Goal: Use online tool/utility: Utilize a website feature to perform a specific function

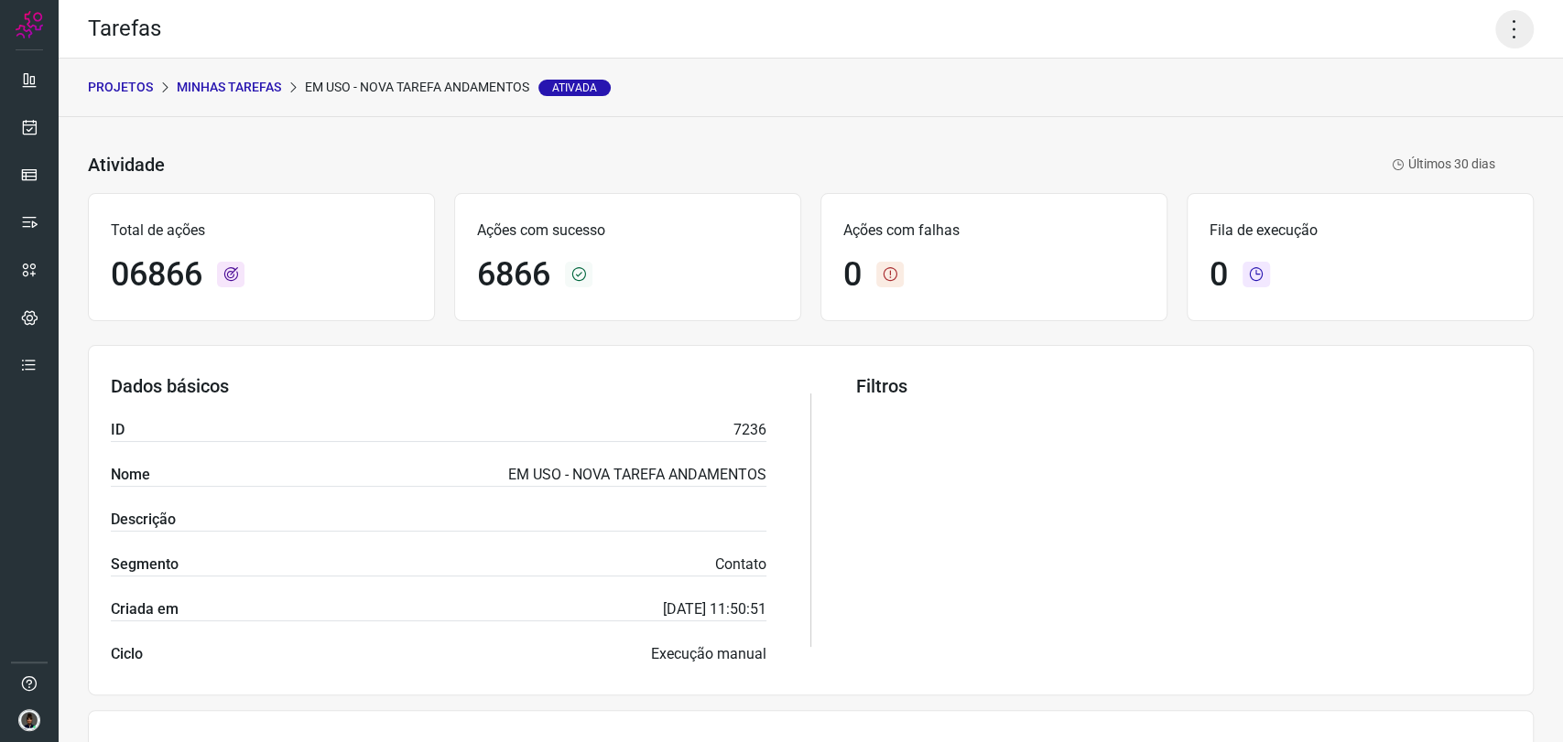
click at [1503, 36] on icon at bounding box center [1514, 29] width 38 height 38
click at [1413, 111] on li "Executar" at bounding box center [1433, 119] width 167 height 29
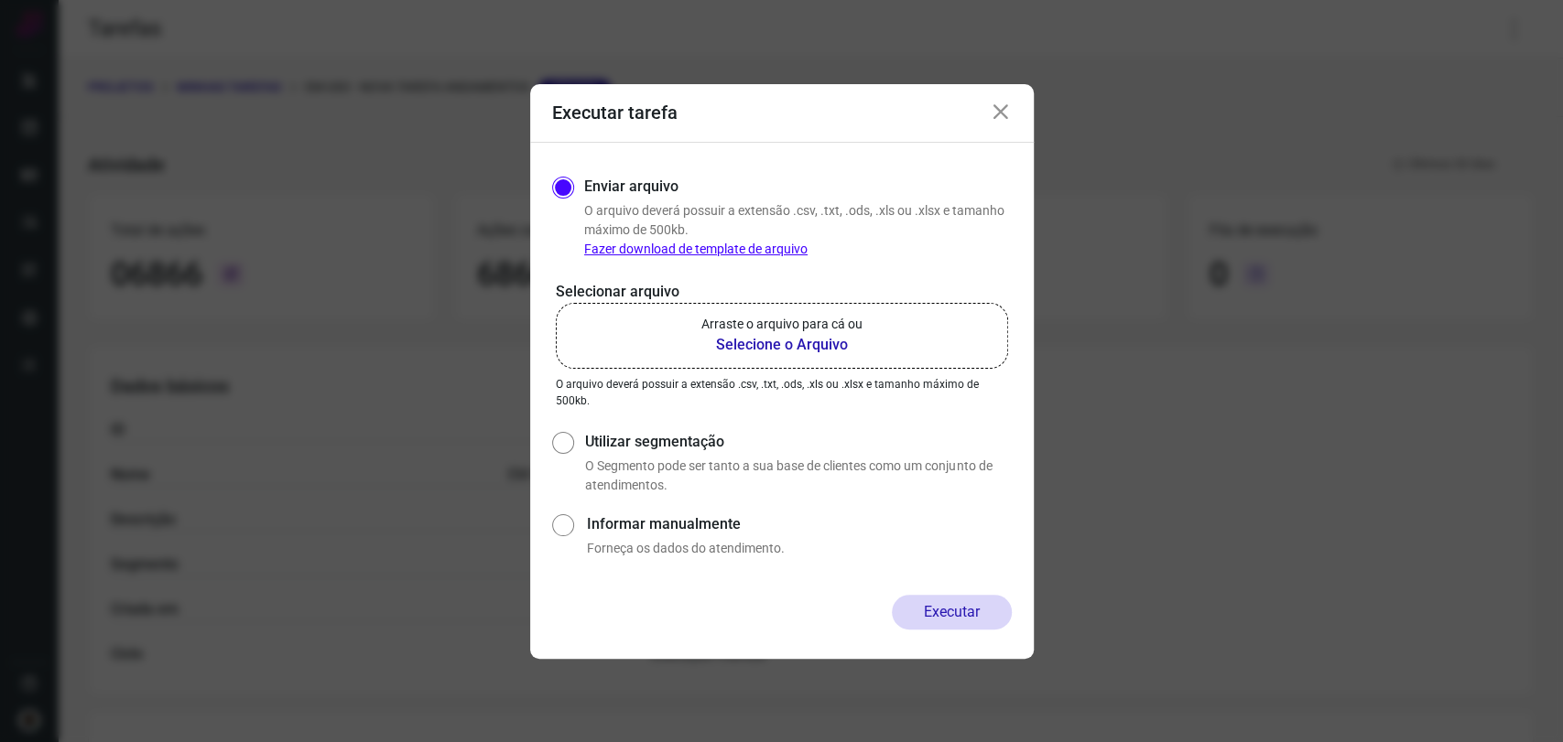
click at [794, 349] on b "Selecione o Arquivo" at bounding box center [781, 345] width 161 height 22
click at [0, 0] on input "Arraste o arquivo para cá ou Selecione o Arquivo" at bounding box center [0, 0] width 0 height 0
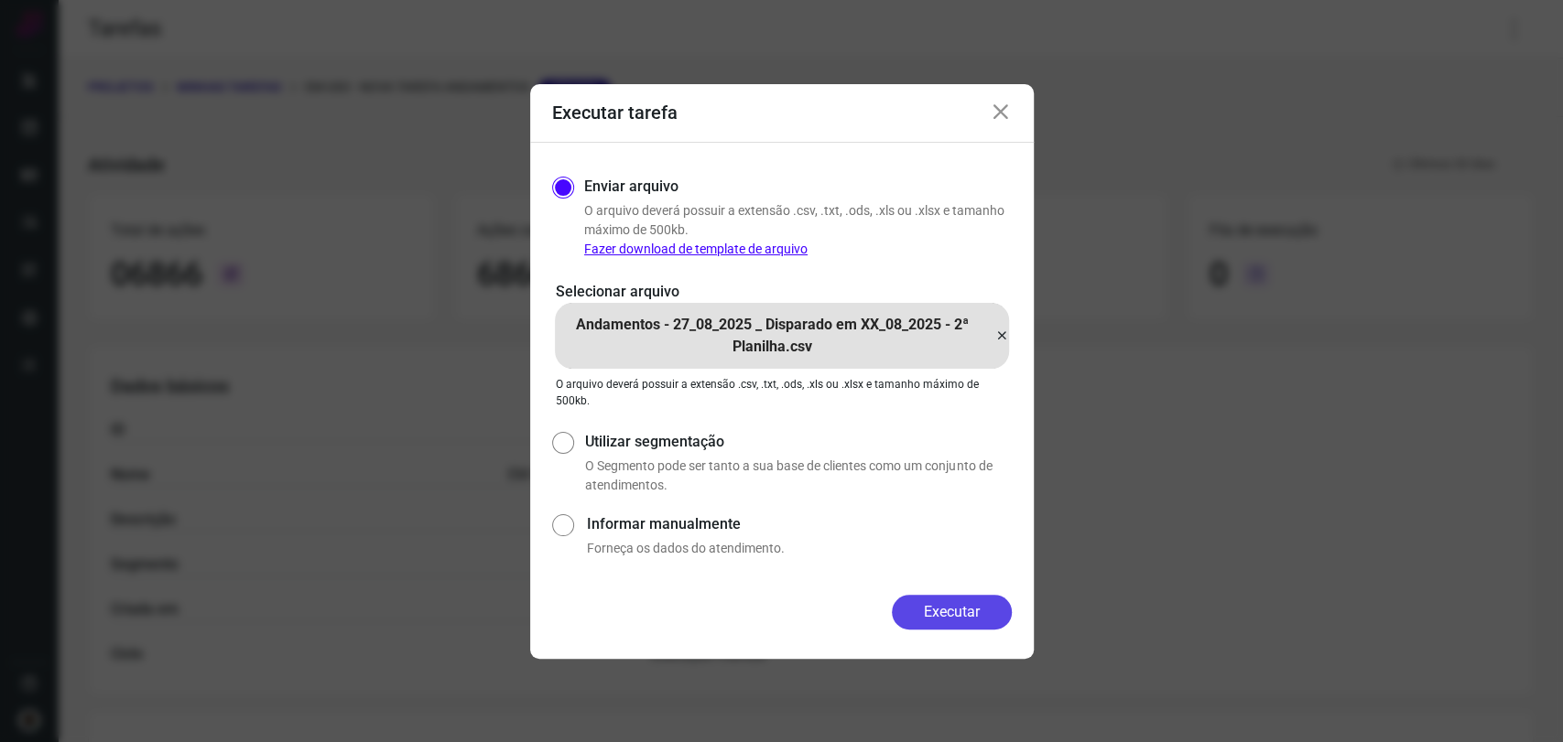
click at [967, 615] on button "Executar" at bounding box center [952, 612] width 120 height 35
